Goal: Task Accomplishment & Management: Manage account settings

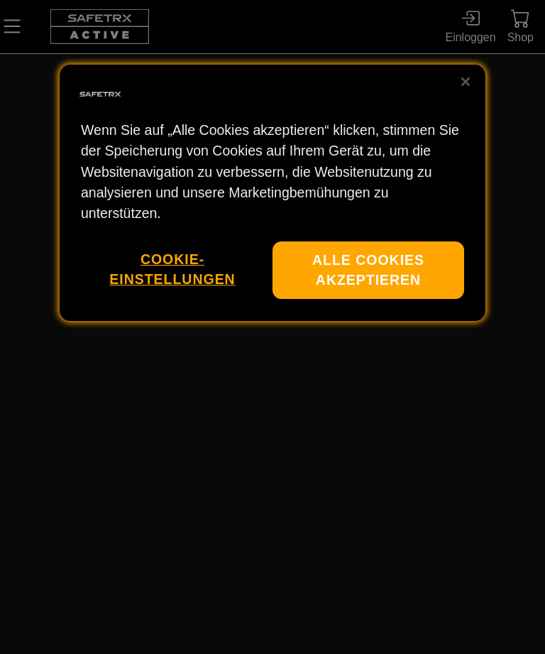
click at [327, 256] on button "Alle Cookies akzeptieren" at bounding box center [368, 270] width 192 height 57
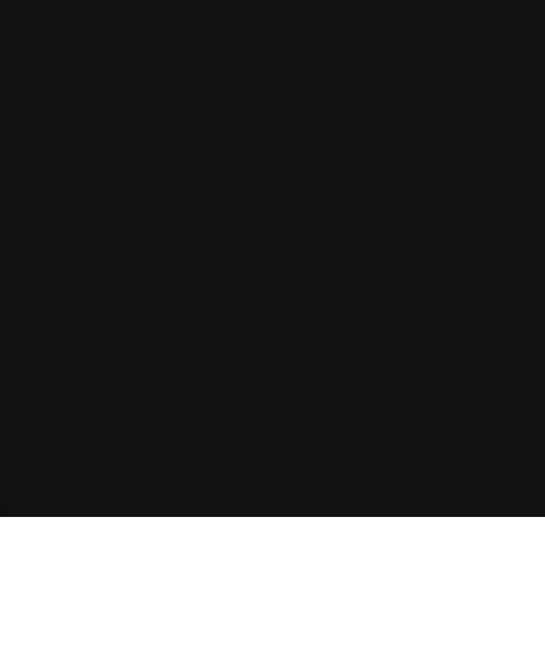
scroll to position [42, 0]
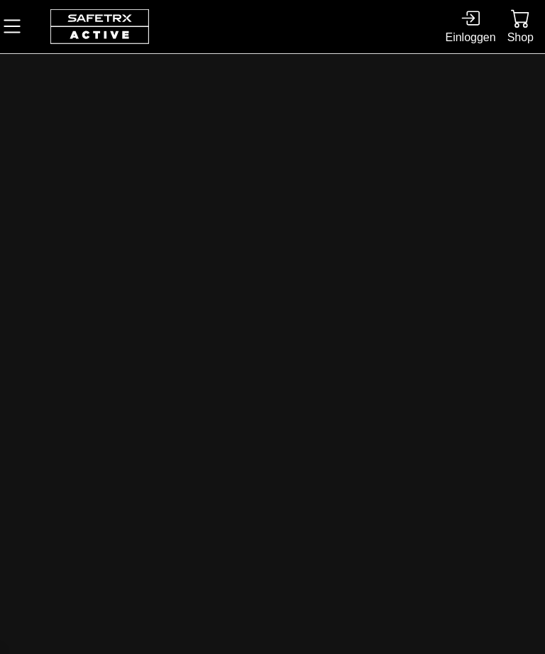
click at [461, 28] on icon at bounding box center [470, 18] width 19 height 19
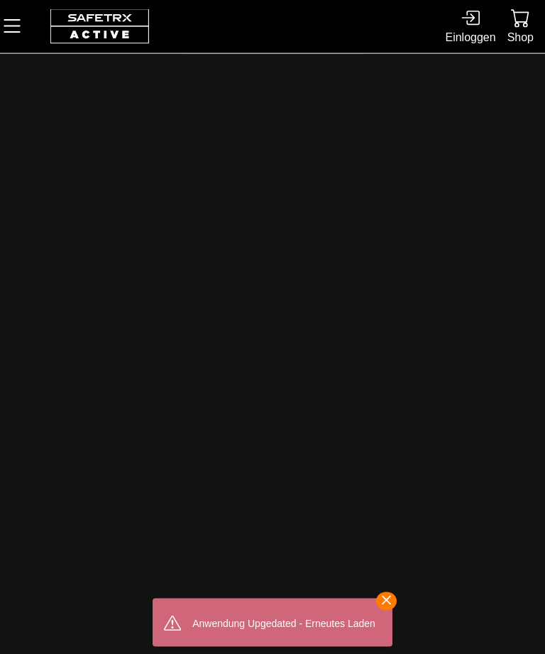
scroll to position [0, 0]
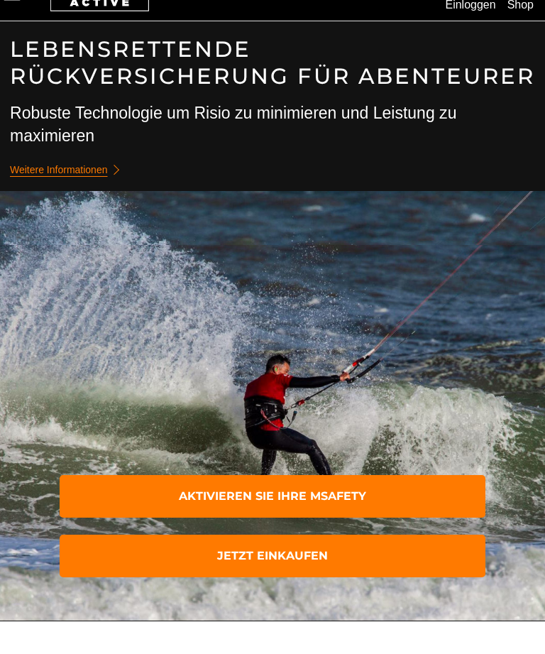
scroll to position [45, 0]
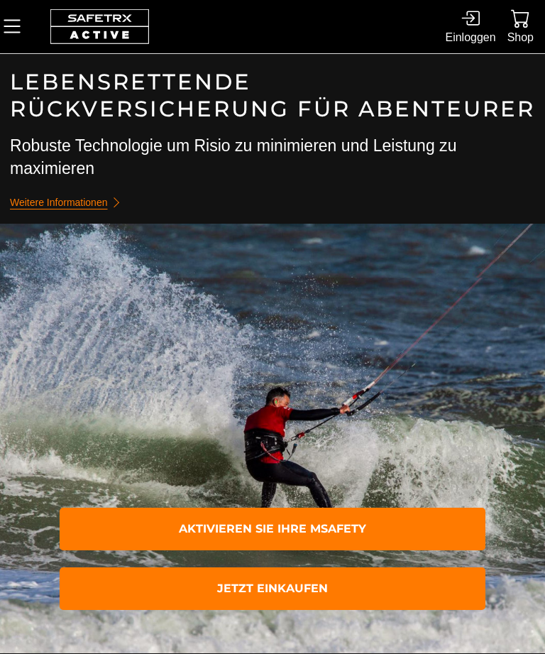
click at [472, 32] on div "Einloggen" at bounding box center [470, 37] width 50 height 19
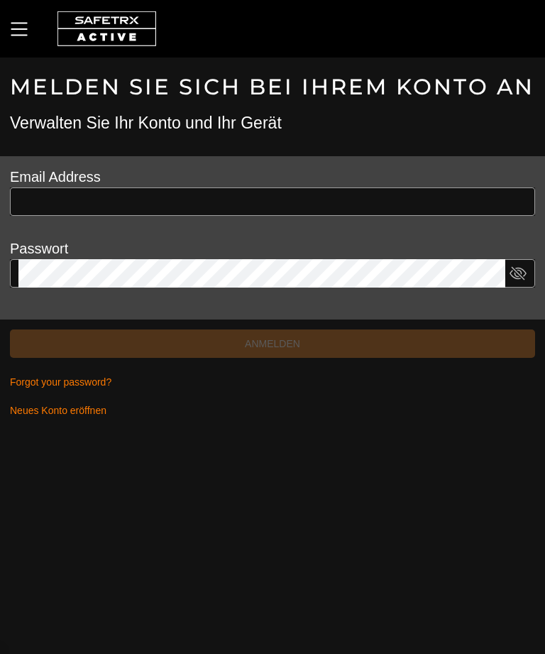
click at [67, 190] on input "text" at bounding box center [272, 201] width 508 height 28
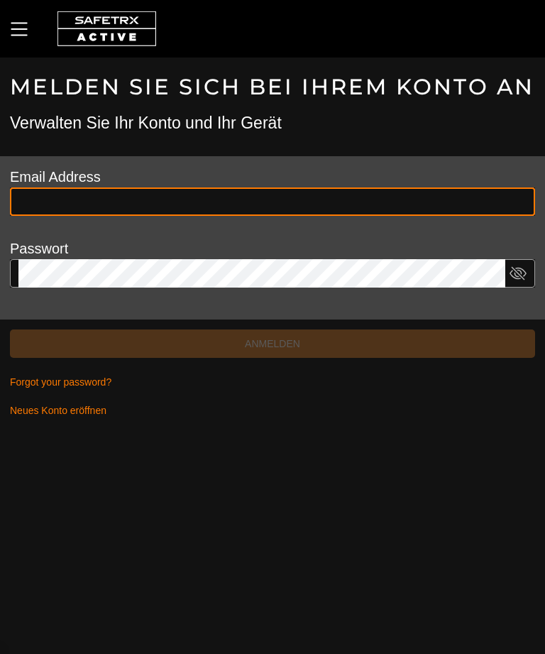
type input "**********"
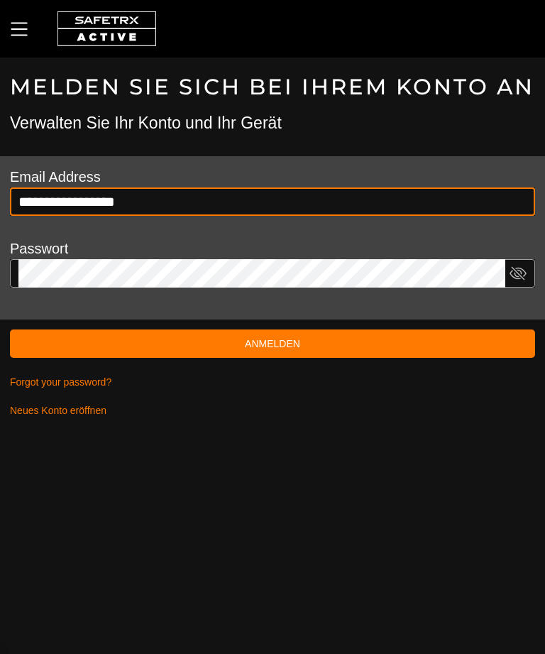
click at [272, 343] on button "Anmelden" at bounding box center [272, 343] width 525 height 28
